Goal: Task Accomplishment & Management: Use online tool/utility

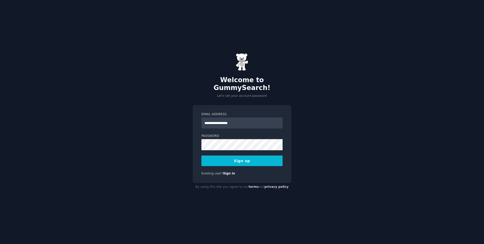
type input "**********"
click at [236, 160] on button "Sign up" at bounding box center [241, 161] width 81 height 11
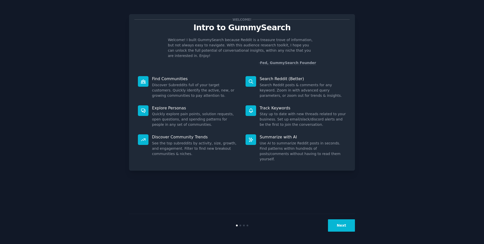
click at [344, 225] on button "Next" at bounding box center [341, 225] width 27 height 12
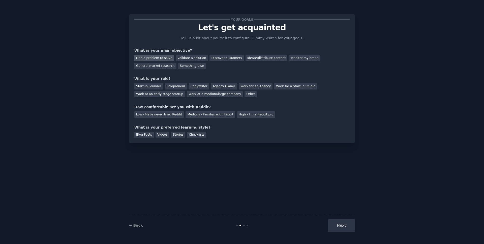
click at [158, 57] on div "Find a problem to solve" at bounding box center [154, 58] width 40 height 6
click at [171, 86] on div "Solopreneur" at bounding box center [176, 86] width 22 height 6
click at [160, 115] on div "Low - Have never tried Reddit" at bounding box center [158, 114] width 49 height 6
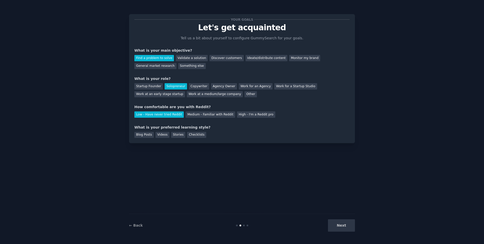
click at [208, 109] on div "How comfortable are you with Reddit?" at bounding box center [241, 106] width 215 height 5
click at [206, 114] on div "Medium - Familiar with Reddit" at bounding box center [210, 114] width 49 height 6
click at [143, 135] on div "Blog Posts" at bounding box center [143, 135] width 19 height 6
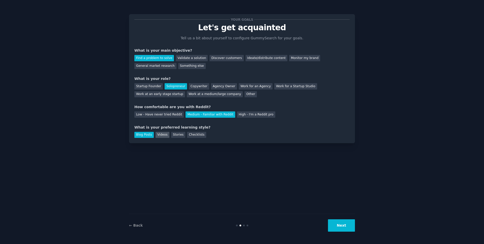
click at [161, 133] on div "Videos" at bounding box center [163, 135] width 14 height 6
click at [339, 223] on button "Next" at bounding box center [341, 225] width 27 height 12
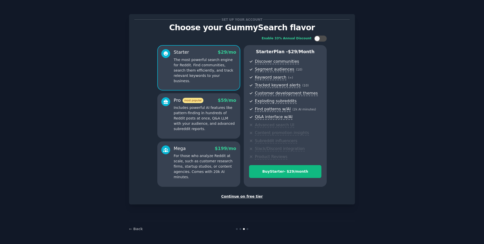
click at [244, 197] on div "Continue on free tier" at bounding box center [241, 196] width 215 height 5
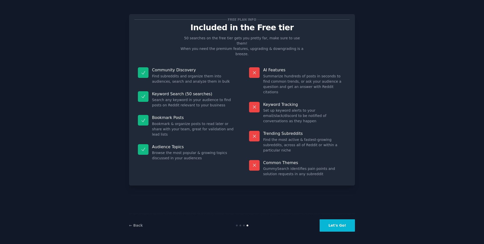
click at [342, 227] on button "Let's Go!" at bounding box center [337, 225] width 35 height 12
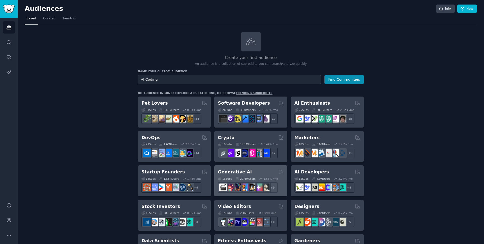
type input "AI Coding"
click at [239, 171] on h2 "Generative AI" at bounding box center [235, 172] width 34 height 6
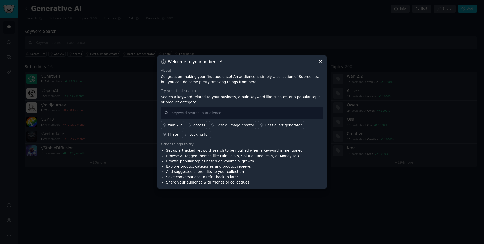
click at [323, 62] on icon at bounding box center [320, 61] width 5 height 5
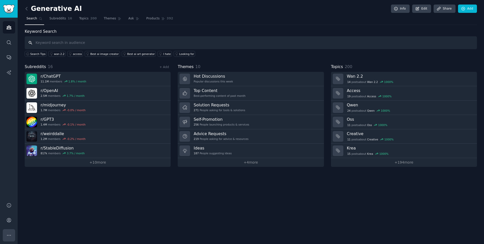
click at [4, 235] on button "More" at bounding box center [9, 235] width 12 height 12
